Goal: Transaction & Acquisition: Book appointment/travel/reservation

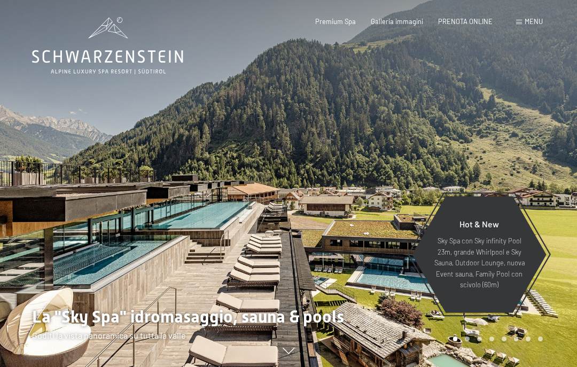
click at [465, 21] on span "PRENOTA ONLINE" at bounding box center [465, 21] width 55 height 9
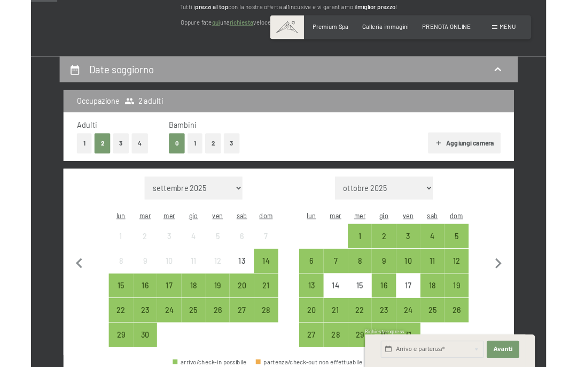
scroll to position [192, 0]
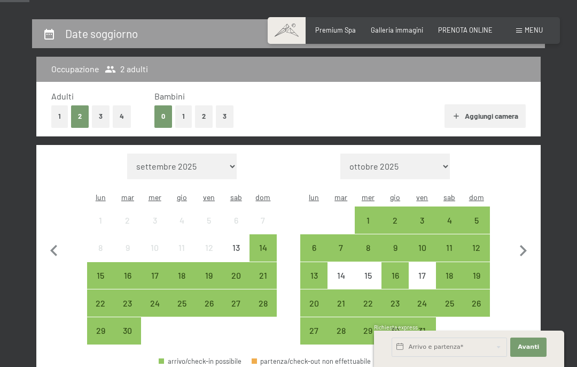
click at [424, 216] on div "3" at bounding box center [422, 228] width 25 height 25
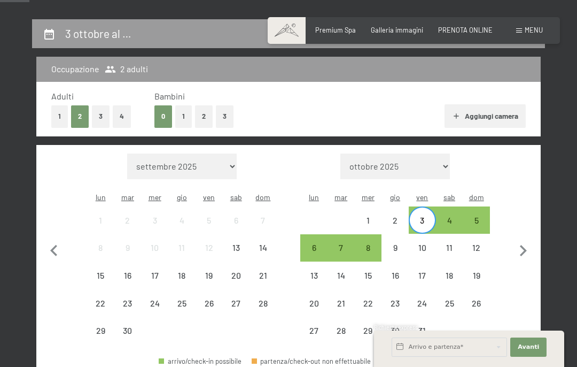
click at [486, 216] on div "5" at bounding box center [476, 228] width 25 height 25
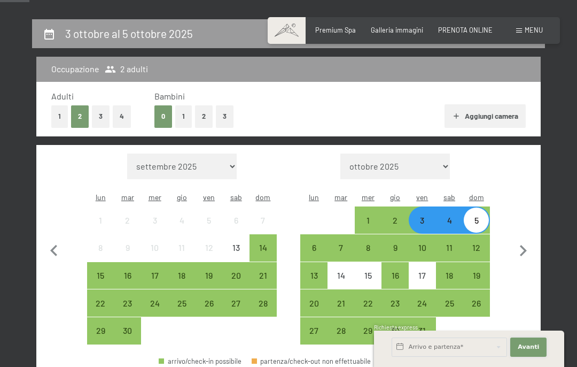
click at [530, 346] on span "Avanti" at bounding box center [528, 347] width 21 height 9
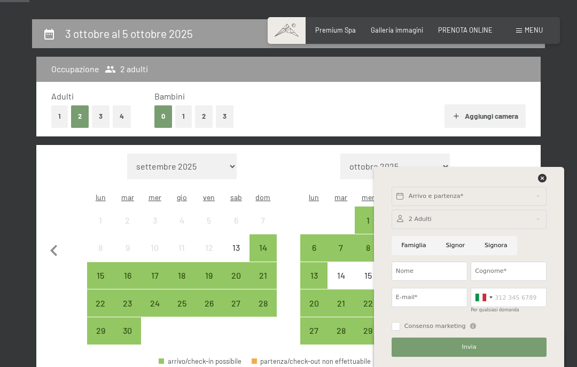
click at [552, 174] on div "Arrivo e partenza* Avanti Nascondere i campi dell'indirizzo 2 Adulti 2 Adulti P…" at bounding box center [469, 267] width 169 height 200
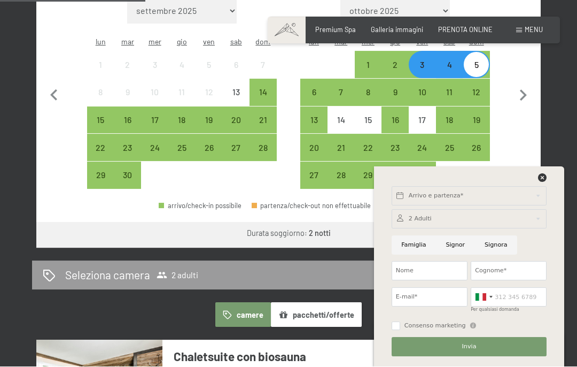
scroll to position [391, 0]
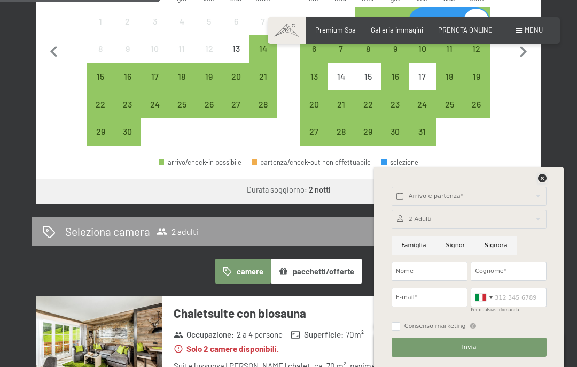
click at [539, 180] on icon at bounding box center [542, 178] width 9 height 9
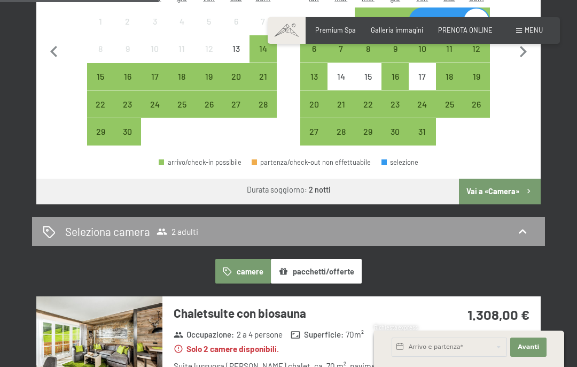
click at [506, 179] on button "Vai a «Camera»" at bounding box center [500, 192] width 82 height 26
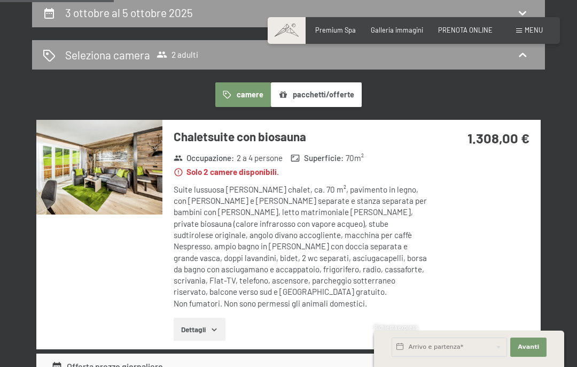
scroll to position [212, 0]
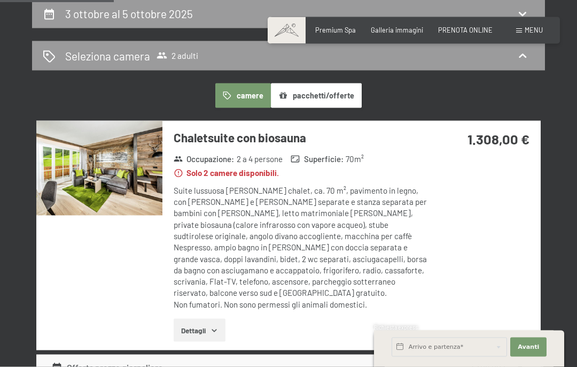
click at [87, 157] on img at bounding box center [99, 168] width 126 height 95
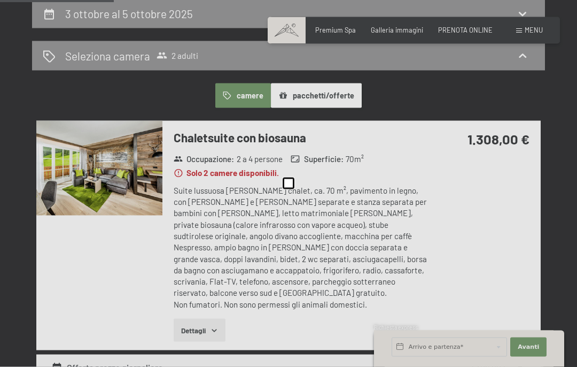
scroll to position [212, 0]
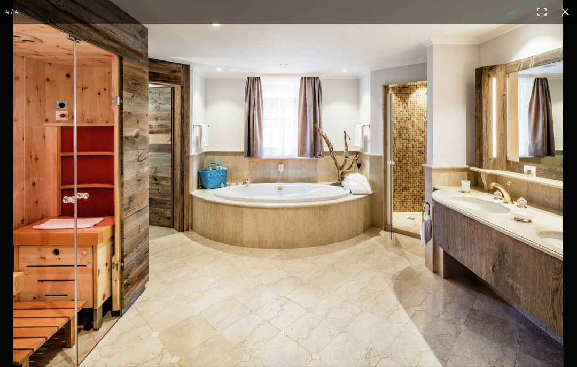
click at [546, 16] on button "button" at bounding box center [542, 12] width 24 height 24
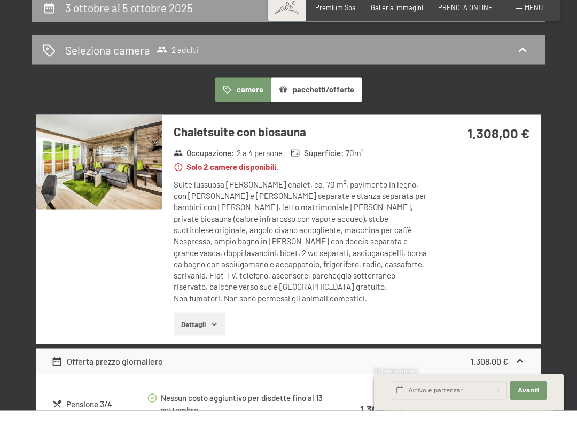
scroll to position [200, 0]
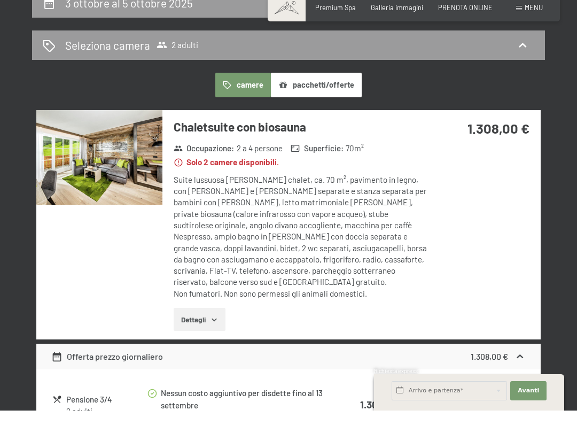
click at [203, 330] on button "Dettagli" at bounding box center [200, 342] width 52 height 24
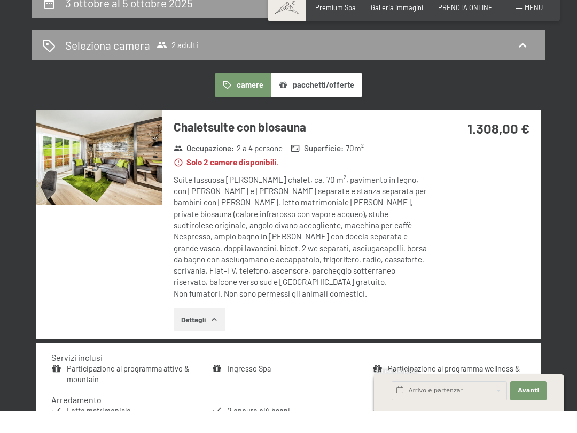
click at [200, 330] on button "Dettagli" at bounding box center [200, 342] width 52 height 24
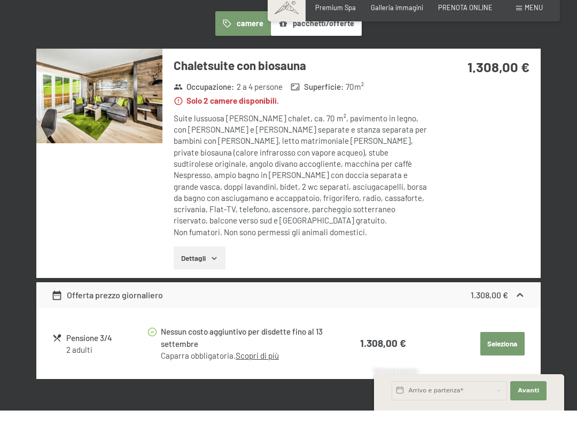
scroll to position [264, 0]
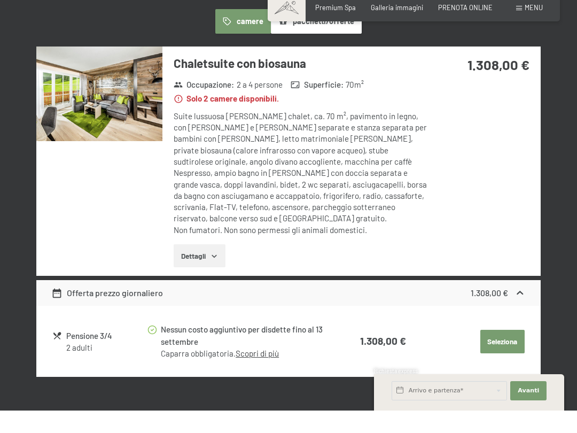
click at [190, 267] on button "Dettagli" at bounding box center [200, 279] width 52 height 24
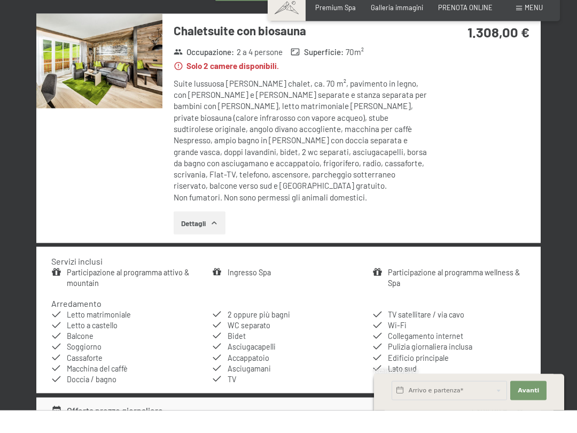
scroll to position [296, 0]
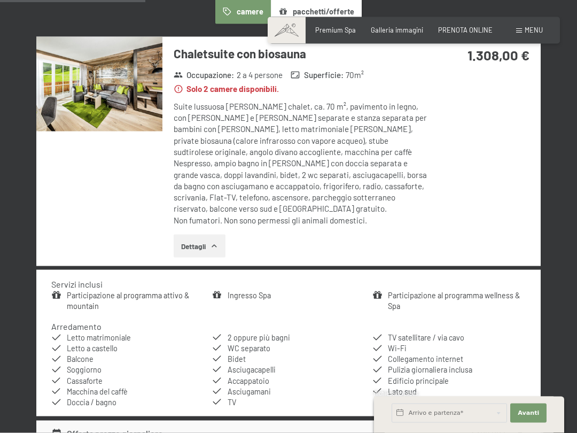
click at [501, 184] on div "Chaletsuite con biosauna Occupazione : 2 a 4 persone Superficie : 70 m² Solo 2 …" at bounding box center [288, 151] width 505 height 229
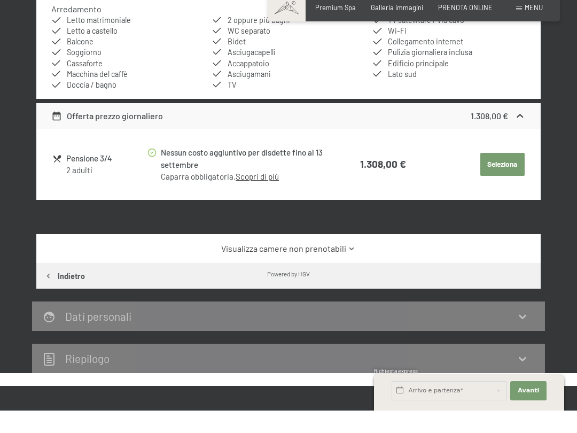
scroll to position [591, 0]
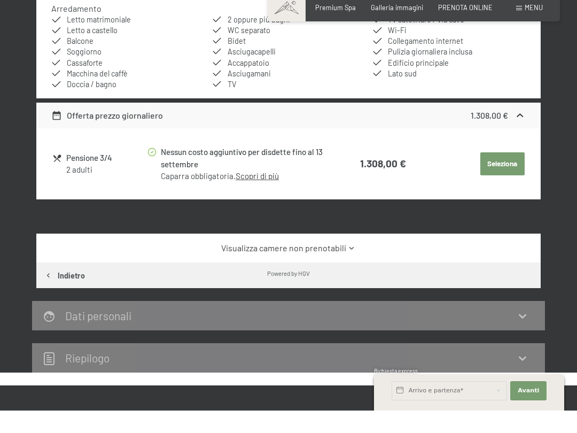
click at [346, 265] on link "Visualizza camere non prenotabili" at bounding box center [288, 271] width 474 height 12
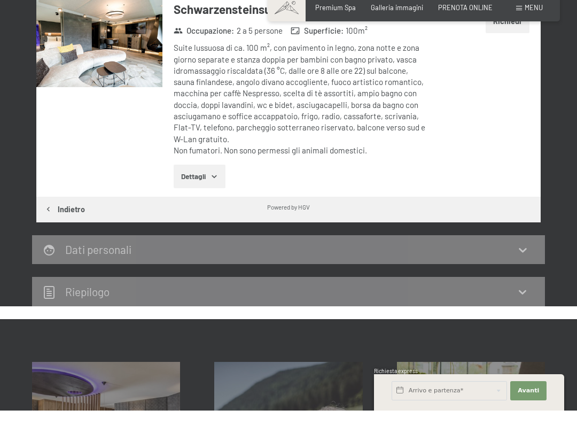
scroll to position [3251, 0]
